Goal: Task Accomplishment & Management: Use online tool/utility

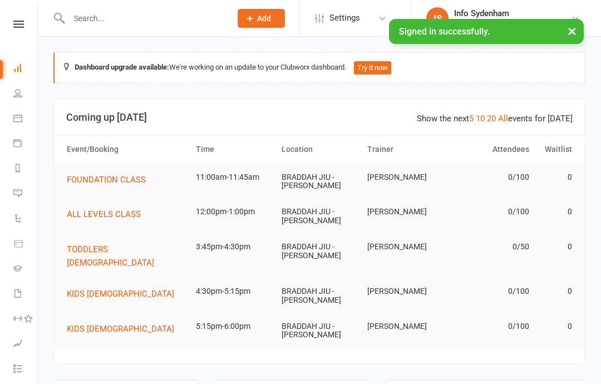
click at [18, 24] on icon at bounding box center [18, 24] width 11 height 7
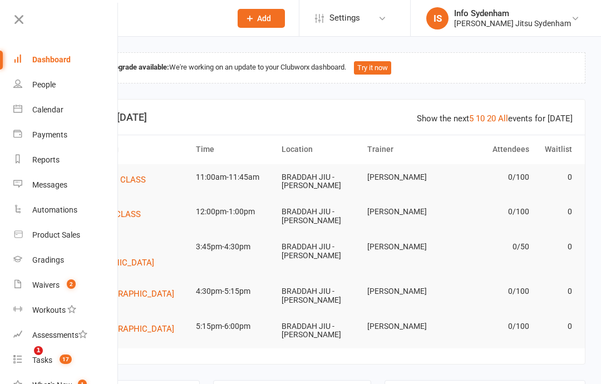
click at [38, 109] on div "Calendar" at bounding box center [47, 109] width 31 height 9
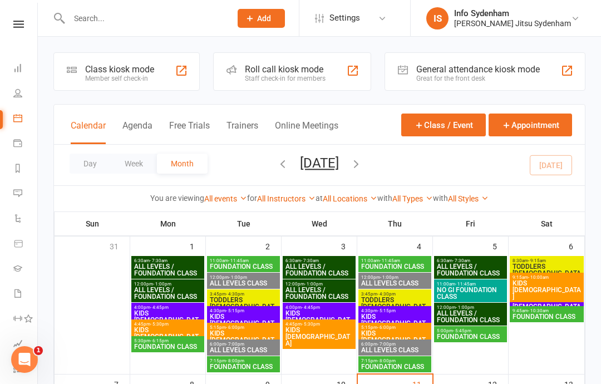
click at [19, 23] on icon at bounding box center [18, 24] width 11 height 7
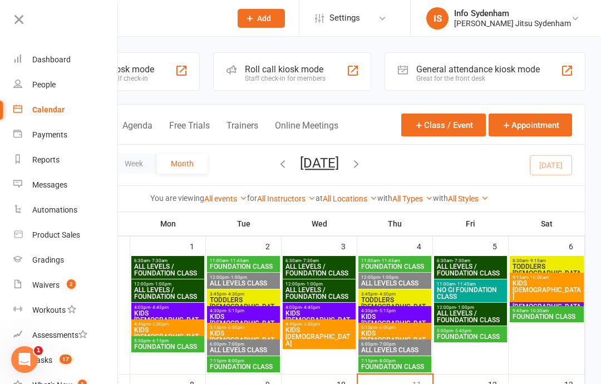
click at [36, 52] on link "Dashboard" at bounding box center [65, 59] width 105 height 25
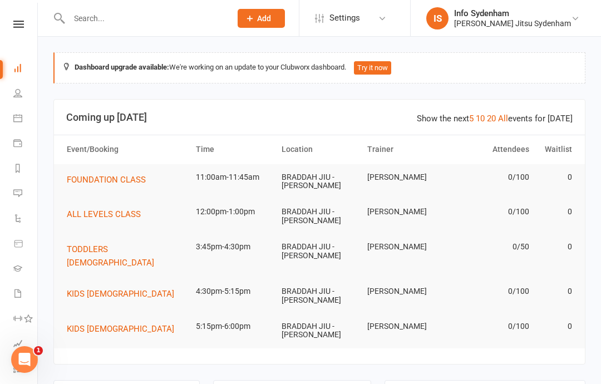
click at [16, 16] on nav "Clubworx Dashboard People Calendar Payments Reports Messages Automations Produc…" at bounding box center [19, 195] width 38 height 384
click at [17, 23] on icon at bounding box center [18, 24] width 11 height 7
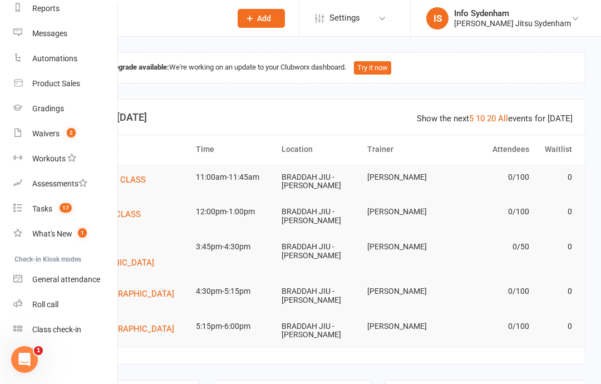
scroll to position [151, 0]
click at [44, 302] on div "Roll call" at bounding box center [45, 304] width 26 height 9
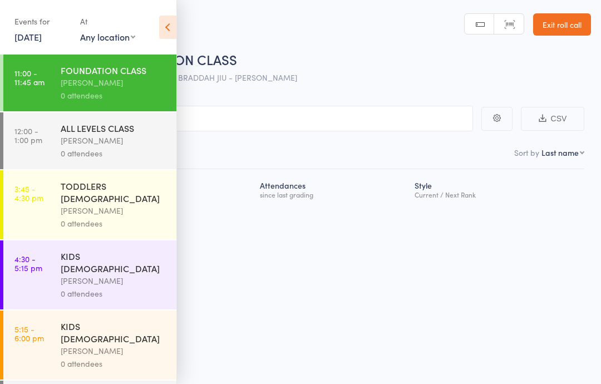
click at [106, 86] on div "[PERSON_NAME]" at bounding box center [114, 82] width 106 height 13
click at [239, 118] on input "search" at bounding box center [245, 119] width 457 height 26
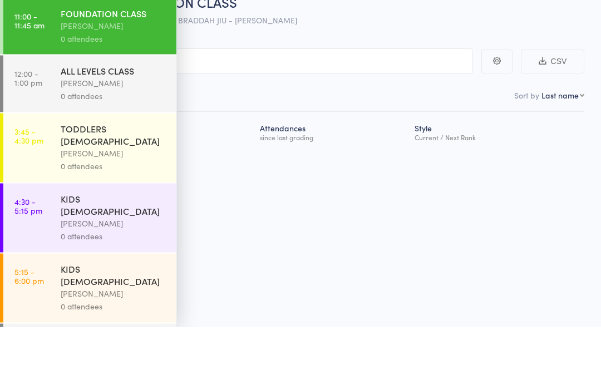
scroll to position [8, 0]
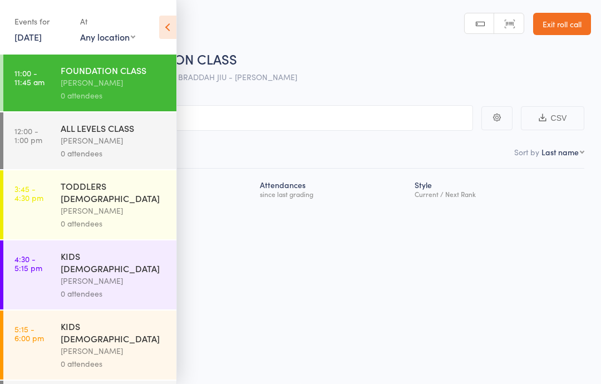
click at [167, 25] on icon at bounding box center [167, 27] width 17 height 23
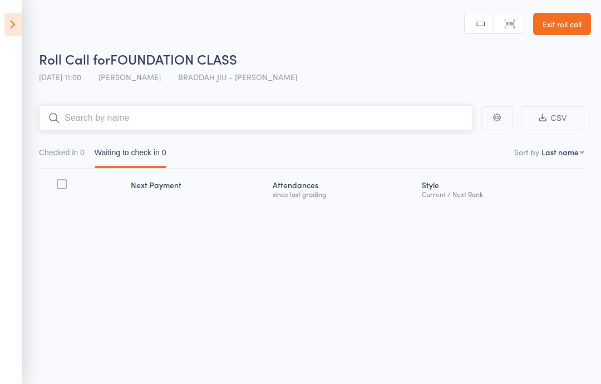
click at [128, 118] on input "search" at bounding box center [256, 118] width 434 height 26
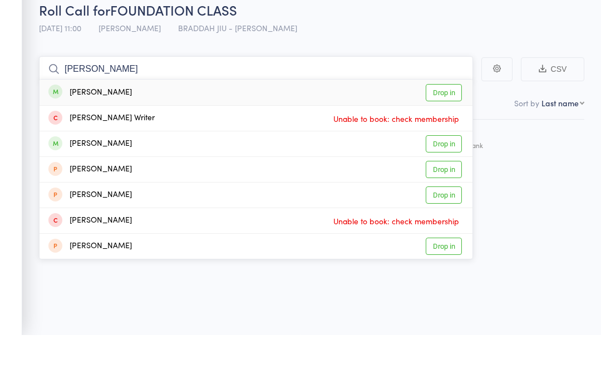
type input "[PERSON_NAME]"
click at [448, 133] on link "Drop in" at bounding box center [444, 141] width 36 height 17
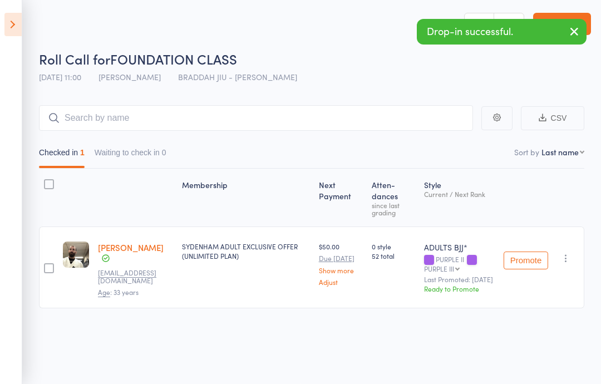
click at [18, 19] on icon at bounding box center [12, 24] width 17 height 23
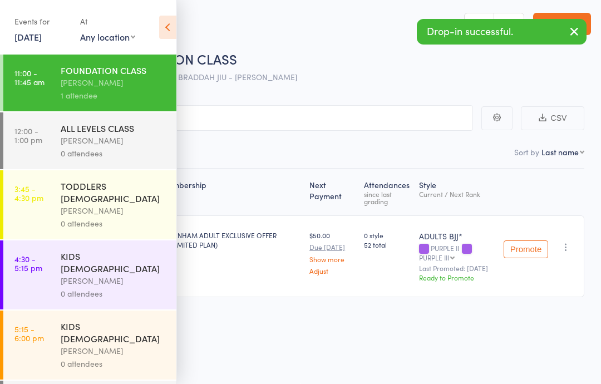
click at [162, 28] on icon at bounding box center [167, 27] width 17 height 23
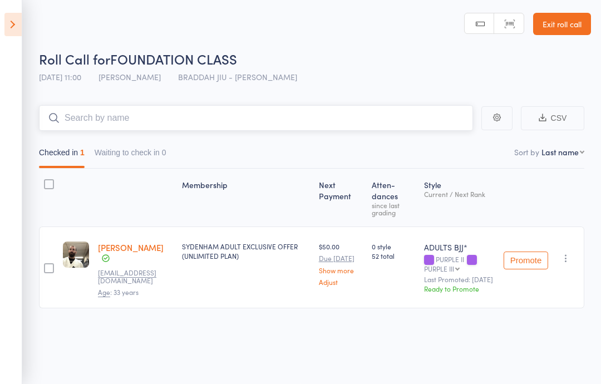
click at [245, 112] on input "search" at bounding box center [256, 118] width 434 height 26
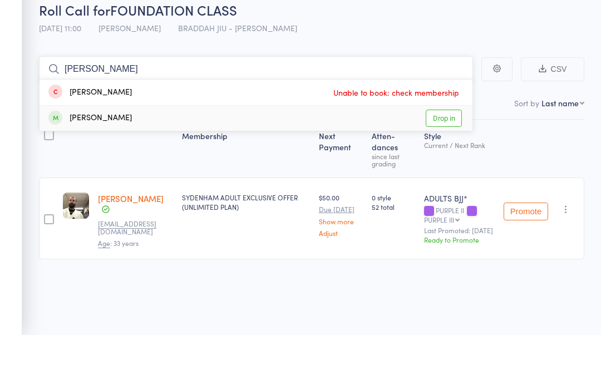
type input "[PERSON_NAME]"
click at [448, 159] on link "Drop in" at bounding box center [444, 167] width 36 height 17
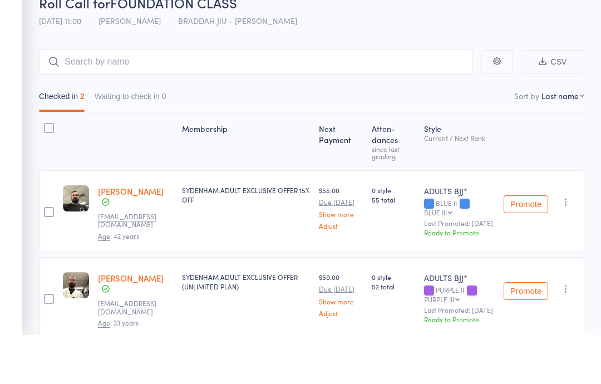
scroll to position [71, 0]
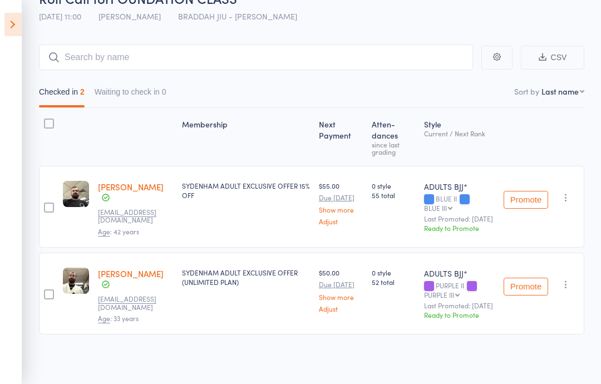
click at [4, 17] on icon at bounding box center [12, 24] width 17 height 23
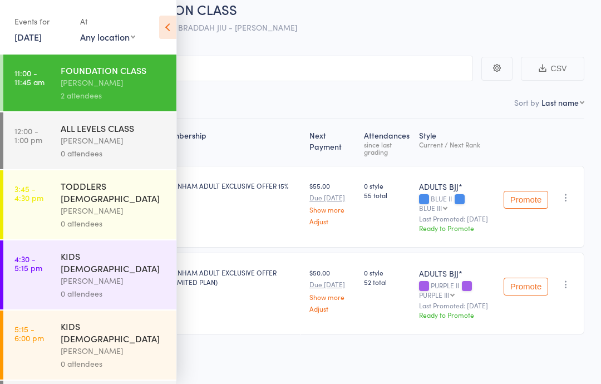
scroll to position [52, 0]
click at [155, 24] on div "Events for 11 Sep, 2025 11 Sep, 2025 September 2025 Sun Mon Tue Wed Thu Fri Sat…" at bounding box center [88, 28] width 177 height 56
click at [40, 69] on time "11:00 - 11:45 am" at bounding box center [29, 78] width 30 height 18
click at [380, 58] on input "search" at bounding box center [245, 69] width 457 height 26
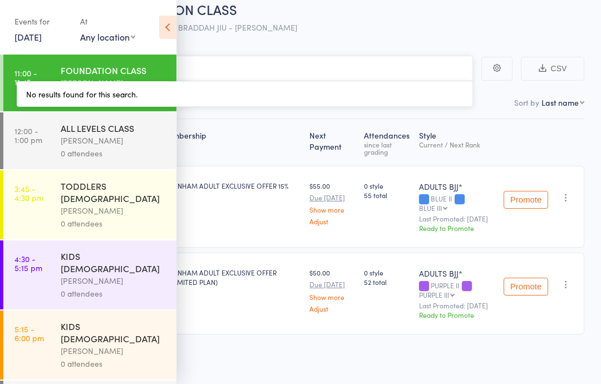
type input "Cic"
click at [160, 28] on icon at bounding box center [167, 27] width 17 height 23
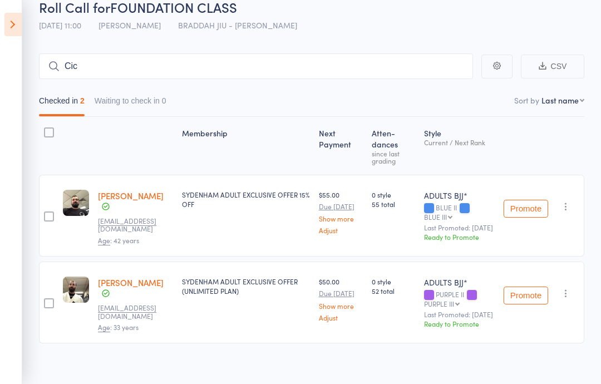
click at [97, 42] on main "Cic CSV Checked in 2 Waiting to check in 0 Sort by Last name First name Last na…" at bounding box center [300, 215] width 601 height 356
